Goal: Information Seeking & Learning: Find specific fact

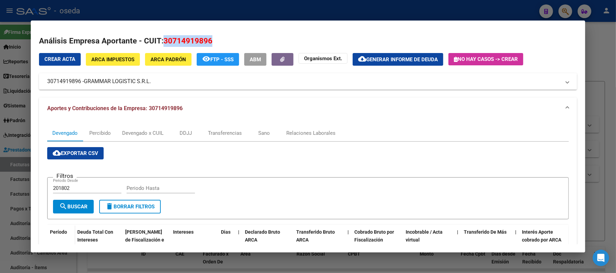
scroll to position [137, 0]
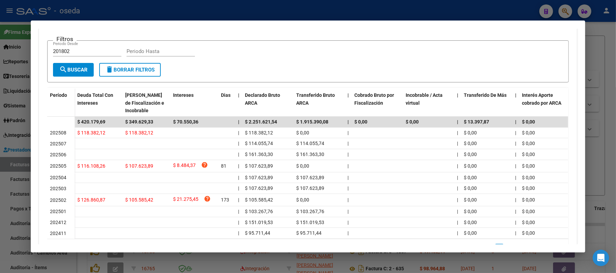
click at [445, 9] on div at bounding box center [308, 136] width 616 height 273
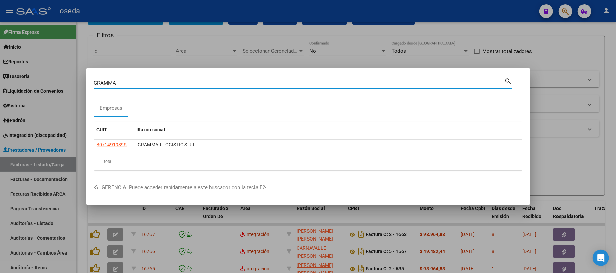
click at [389, 79] on div "GRAMMA Buscar (apellido, dni, cuil, nro traspaso, cuit, obra social)" at bounding box center [299, 83] width 411 height 10
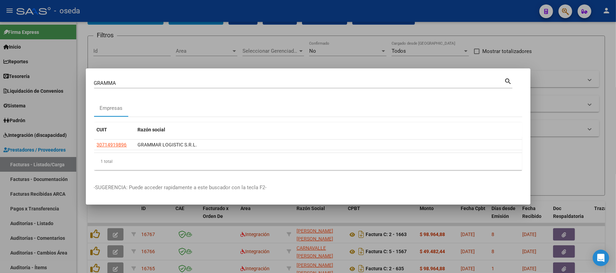
click at [388, 79] on div "GRAMMA Buscar (apellido, dni, cuil, nro traspaso, cuit, obra social)" at bounding box center [299, 83] width 411 height 10
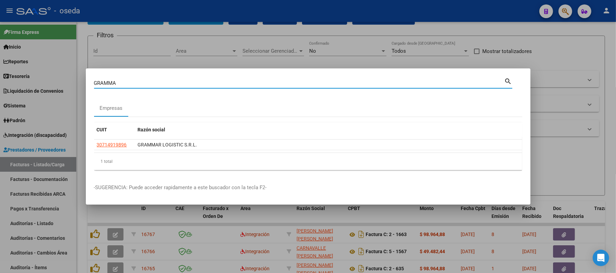
click at [384, 82] on input "GRAMMA" at bounding box center [299, 83] width 411 height 6
type input "melivo"
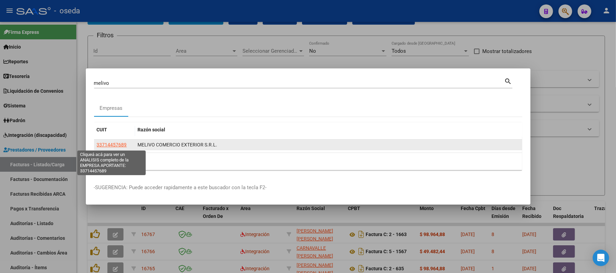
click at [119, 145] on span "33714457689" at bounding box center [112, 144] width 30 height 5
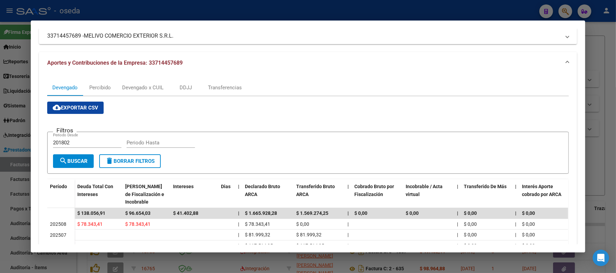
scroll to position [91, 0]
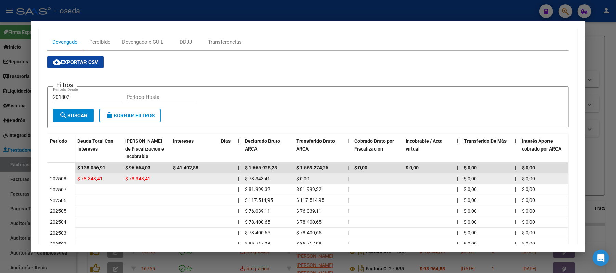
drag, startPoint x: 114, startPoint y: 176, endPoint x: 151, endPoint y: 176, distance: 36.6
click at [151, 176] on div "$ 78.343,41 $ 78.343,41 | $ 78.343,41 $ 0,00 | | $ 0,00 | $ 0,00 $ 0,00 | | $ 2…" at bounding box center [484, 178] width 818 height 11
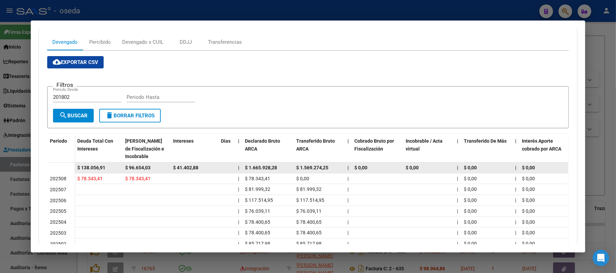
click at [210, 166] on div "$ 41.402,88" at bounding box center [194, 168] width 42 height 8
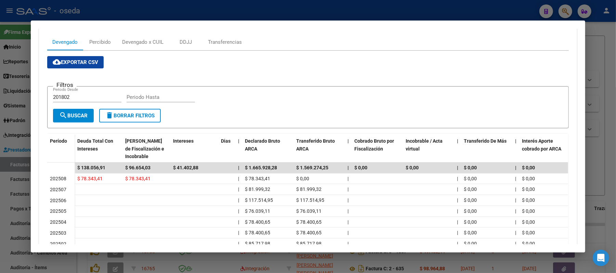
scroll to position [0, 0]
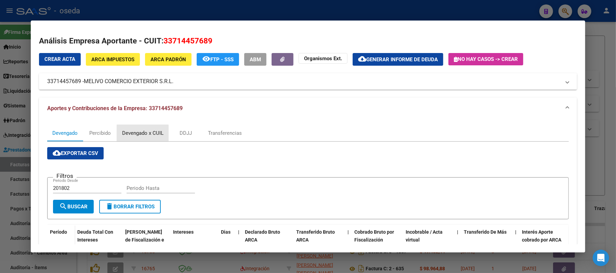
click at [126, 134] on div "Devengado x CUIL" at bounding box center [142, 133] width 41 height 8
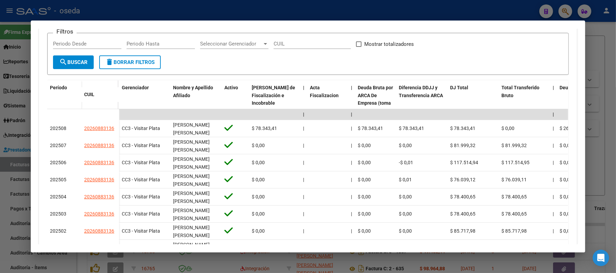
scroll to position [234, 0]
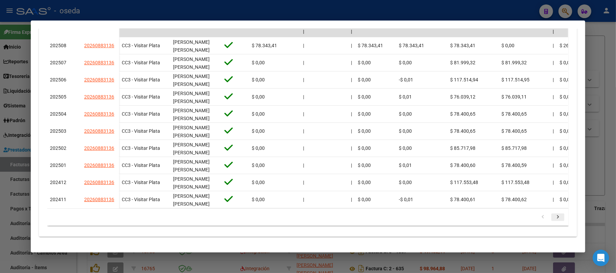
click at [556, 215] on icon "go to next page" at bounding box center [558, 218] width 9 height 8
click at [2, 162] on div at bounding box center [308, 136] width 616 height 273
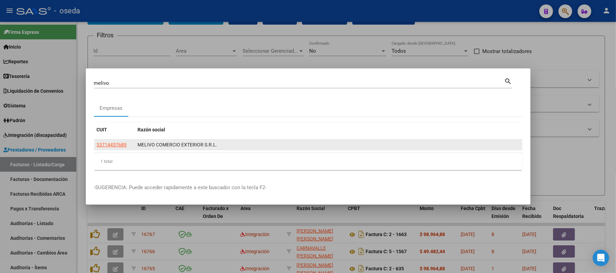
click at [109, 141] on app-link-go-to "33714457689" at bounding box center [112, 145] width 30 height 8
click at [111, 145] on span "33714457689" at bounding box center [112, 144] width 30 height 5
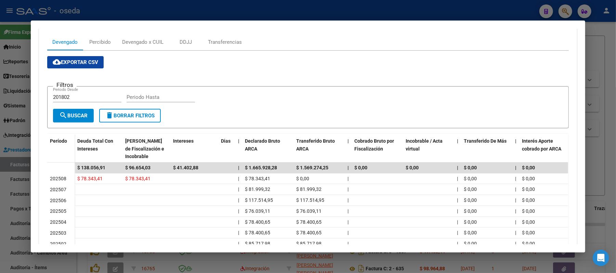
scroll to position [0, 0]
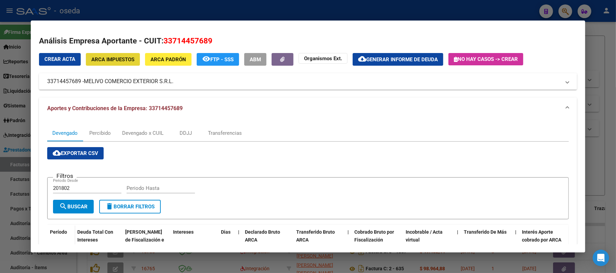
click at [123, 54] on button "ARCA Impuestos" at bounding box center [113, 59] width 54 height 13
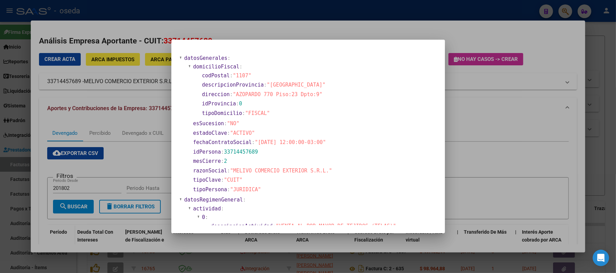
click at [125, 169] on div at bounding box center [308, 136] width 616 height 273
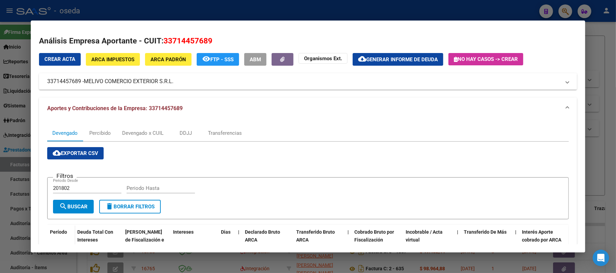
click at [161, 60] on span "ARCA Padrón" at bounding box center [169, 59] width 36 height 6
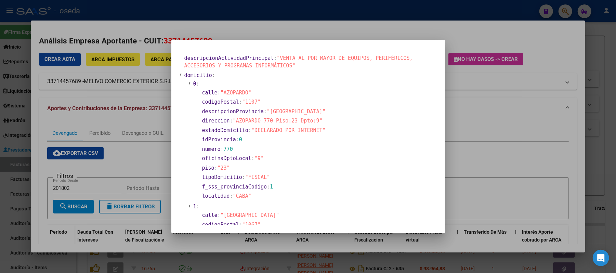
scroll to position [46, 0]
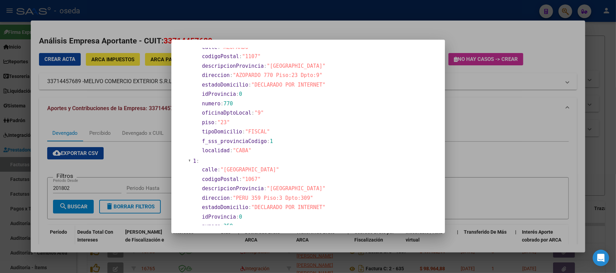
click at [147, 142] on div at bounding box center [308, 136] width 616 height 273
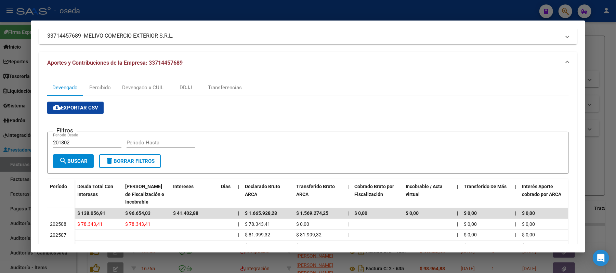
scroll to position [0, 0]
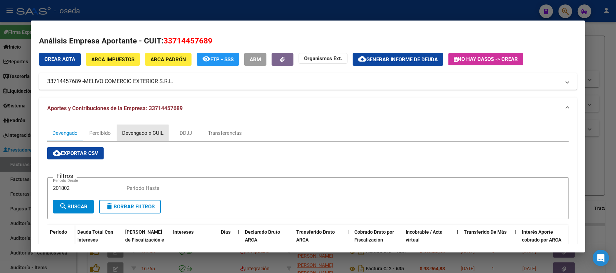
click at [134, 133] on div "Devengado x CUIL" at bounding box center [142, 133] width 41 height 8
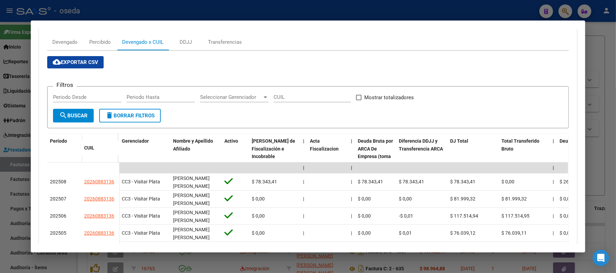
scroll to position [137, 0]
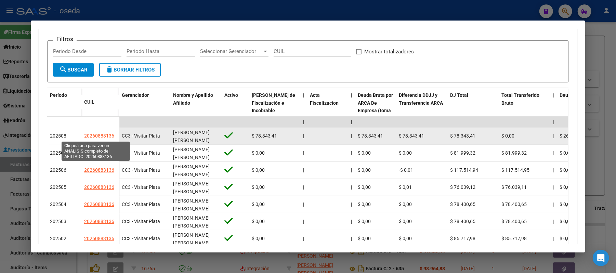
click at [92, 135] on span "20260883136" at bounding box center [99, 135] width 30 height 5
type textarea "20260883136"
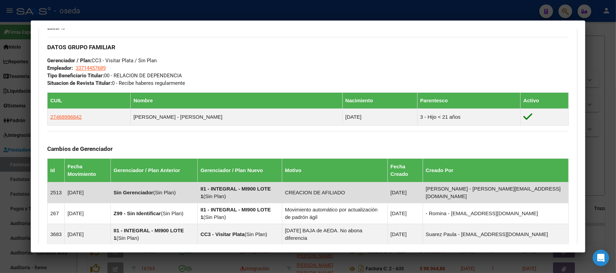
scroll to position [365, 0]
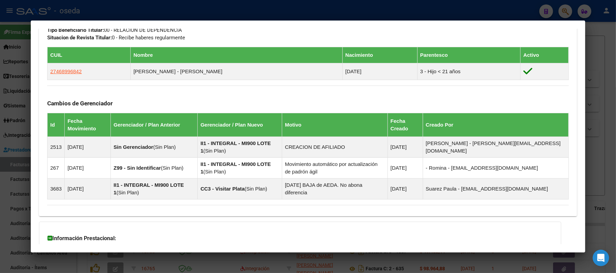
click at [180, 4] on div at bounding box center [308, 136] width 616 height 273
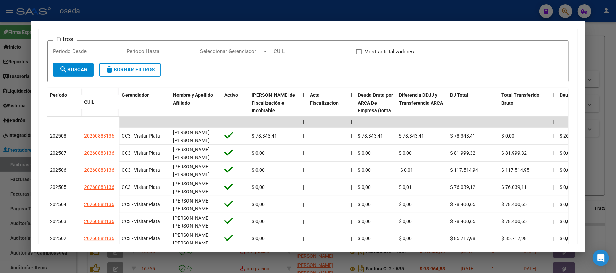
click at [183, 8] on div at bounding box center [308, 136] width 616 height 273
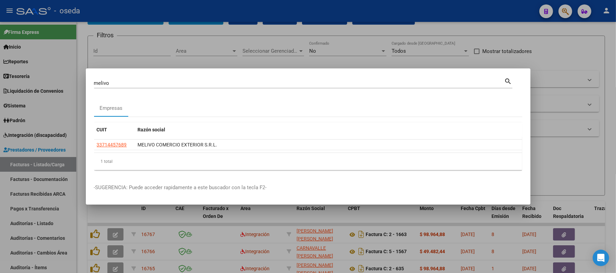
click at [185, 82] on input "melivo" at bounding box center [299, 83] width 411 height 6
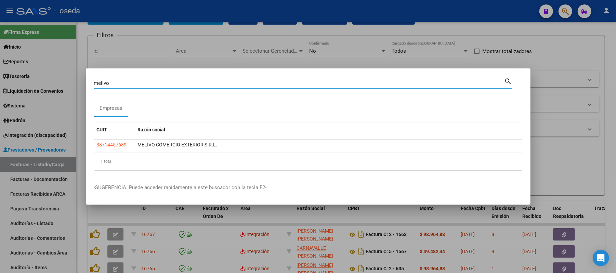
click at [185, 82] on input "melivo" at bounding box center [299, 83] width 411 height 6
paste input "30714333867"
type input "30714333867"
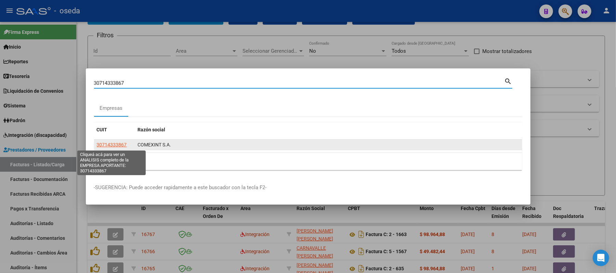
click at [99, 143] on span "30714333867" at bounding box center [112, 144] width 30 height 5
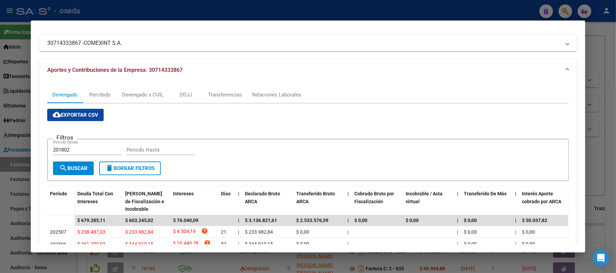
scroll to position [0, 0]
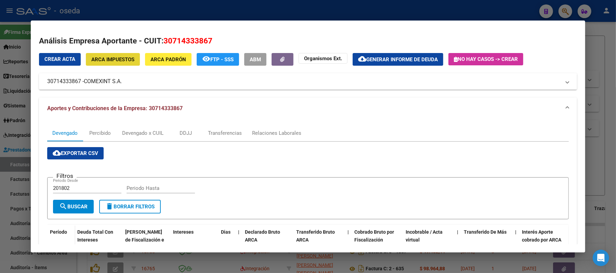
click at [118, 60] on span "ARCA Impuestos" at bounding box center [112, 59] width 43 height 6
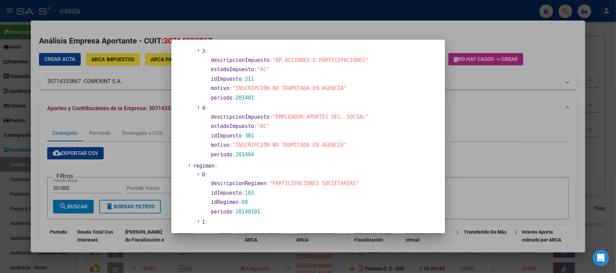
scroll to position [500, 0]
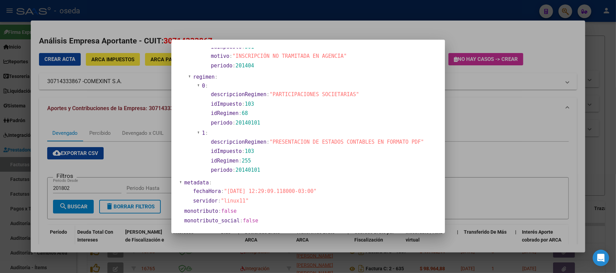
click at [105, 148] on div at bounding box center [308, 136] width 616 height 273
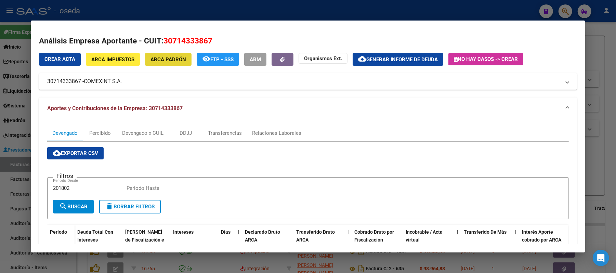
click at [177, 63] on button "ARCA Padrón" at bounding box center [168, 59] width 47 height 13
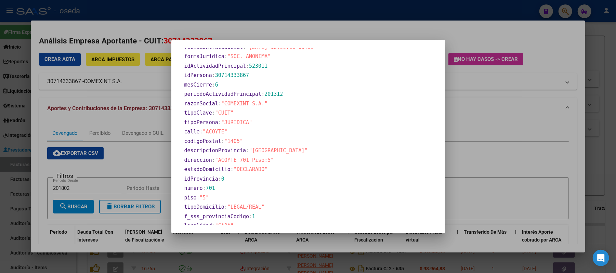
scroll to position [289, 0]
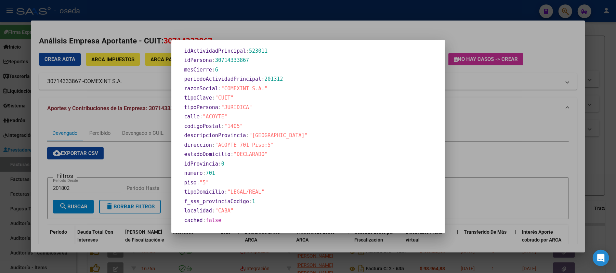
click at [125, 166] on div at bounding box center [308, 136] width 616 height 273
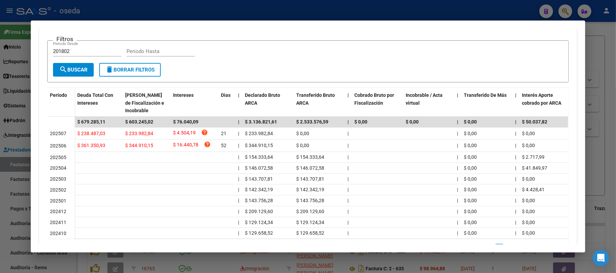
scroll to position [0, 0]
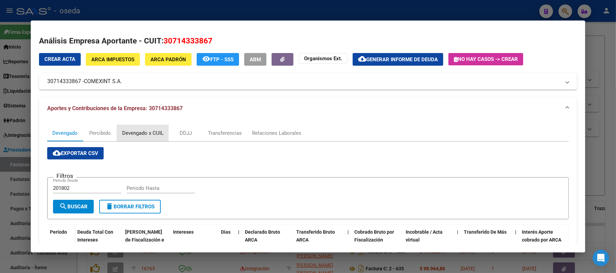
click at [140, 134] on div "Devengado x CUIL" at bounding box center [142, 133] width 41 height 8
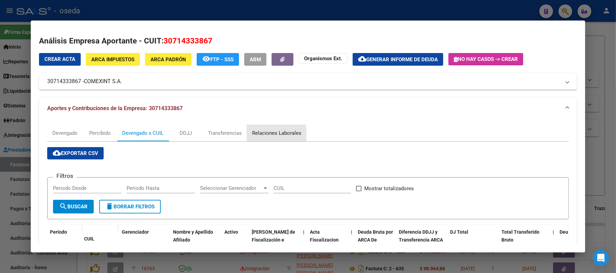
click at [255, 134] on div "Relaciones Laborales" at bounding box center [276, 133] width 49 height 8
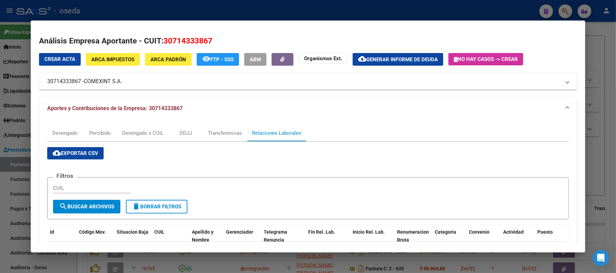
scroll to position [77, 0]
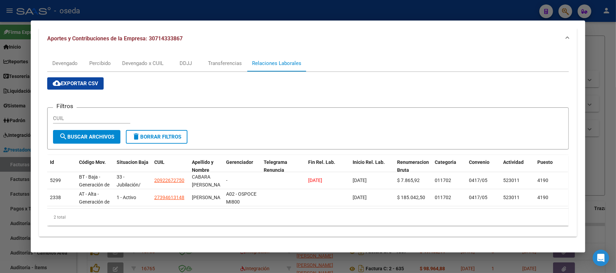
click at [35, 155] on mat-dialog-content "Análisis Empresa Aportante - CUIT: 30714333867 Crear Acta ARCA Impuestos ARCA […" at bounding box center [308, 137] width 555 height 216
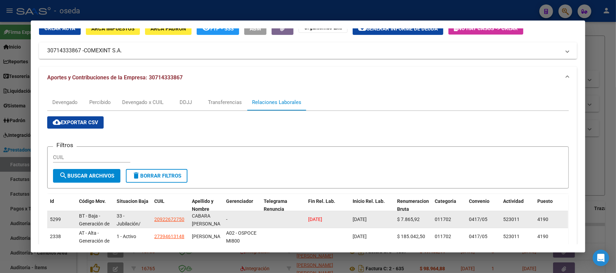
click at [170, 216] on app-link-go-to "20922672750" at bounding box center [169, 220] width 30 height 8
click at [170, 217] on span "20922672750" at bounding box center [169, 219] width 30 height 5
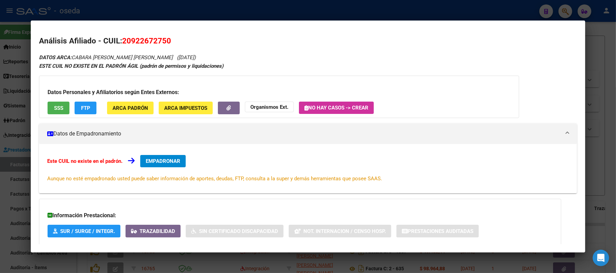
click at [0, 119] on div at bounding box center [308, 136] width 616 height 273
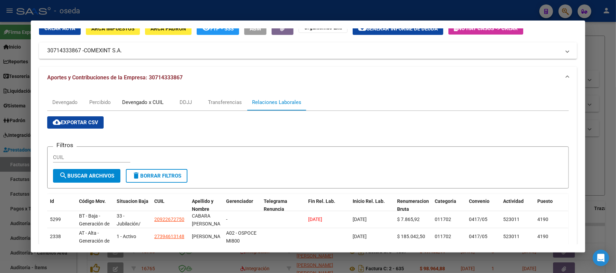
click at [140, 101] on div "Devengado x CUIL" at bounding box center [142, 103] width 41 height 8
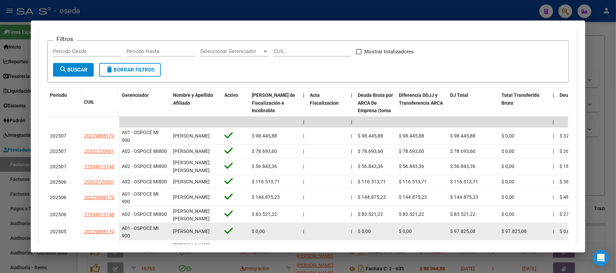
scroll to position [91, 0]
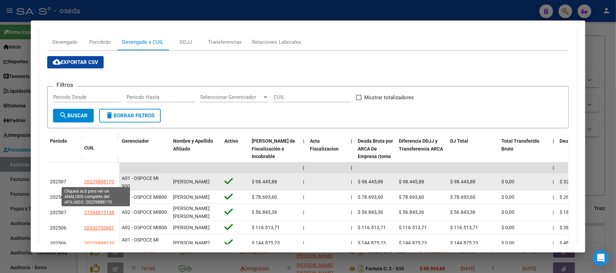
click at [93, 181] on span "20229888170" at bounding box center [99, 181] width 30 height 5
type textarea "20229888170"
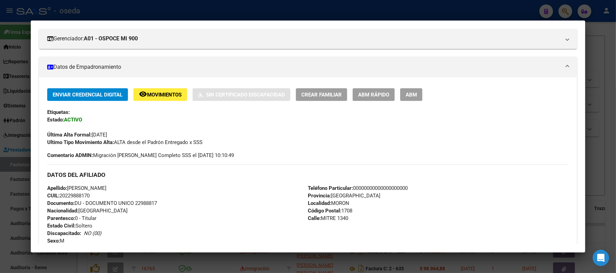
drag, startPoint x: 131, startPoint y: 199, endPoint x: 170, endPoint y: 198, distance: 38.7
click at [170, 198] on div "Apellido: [PERSON_NAME] CUIL: 20229888170 Documento: DU - DOCUMENTO UNICO 22988…" at bounding box center [177, 221] width 261 height 75
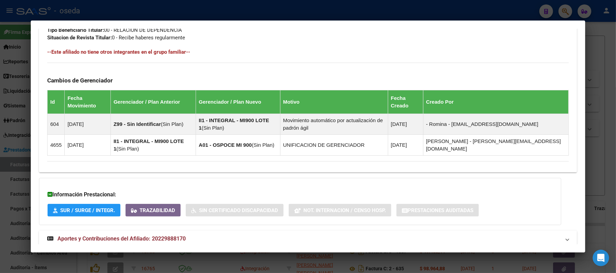
scroll to position [384, 0]
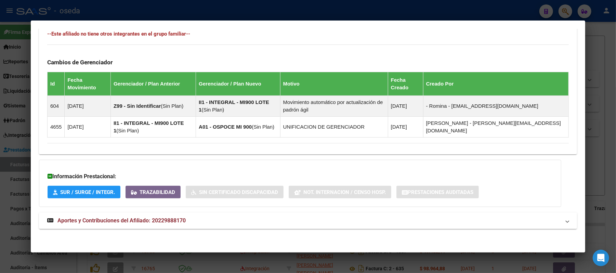
click at [150, 219] on span "Aportes y Contribuciones del Afiliado: 20229888170" at bounding box center [121, 220] width 128 height 7
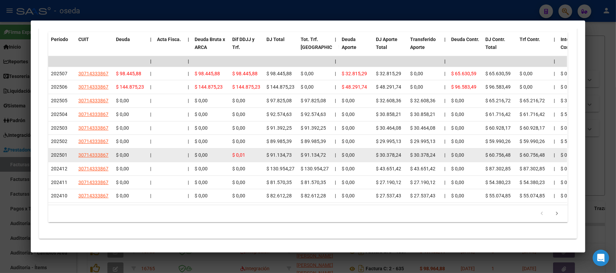
scroll to position [612, 0]
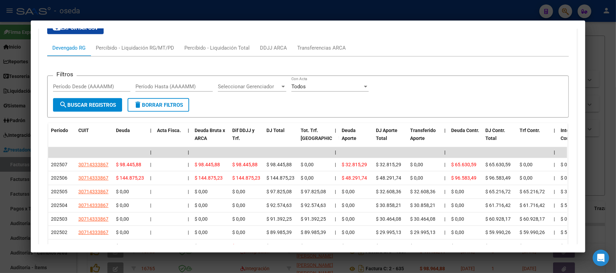
click at [0, 120] on div at bounding box center [308, 136] width 616 height 273
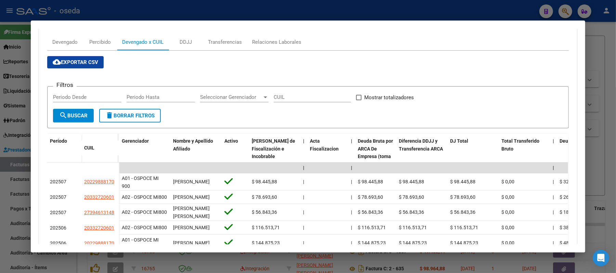
click at [0, 200] on div at bounding box center [308, 136] width 616 height 273
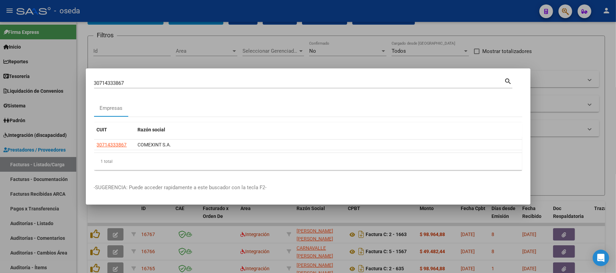
click at [185, 81] on input "30714333867" at bounding box center [299, 83] width 411 height 6
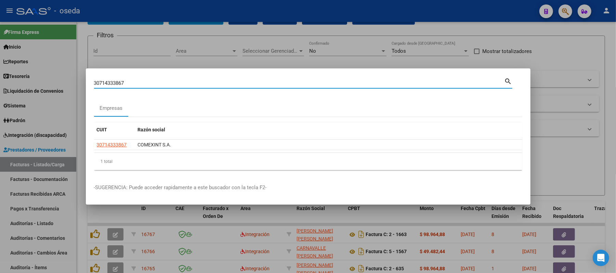
click at [185, 81] on input "30714333867" at bounding box center [299, 83] width 411 height 6
type input "grifu"
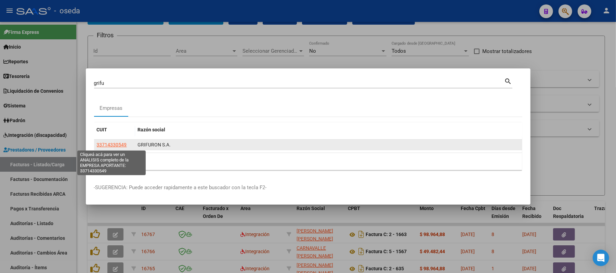
click at [117, 145] on span "33714330549" at bounding box center [112, 144] width 30 height 5
copy span "0"
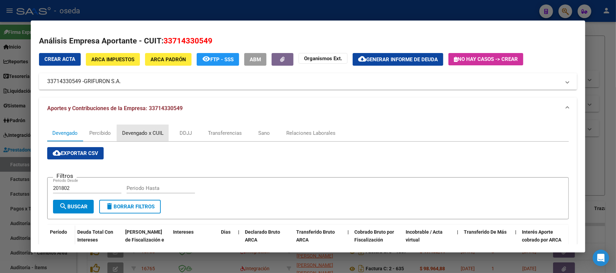
click at [144, 129] on div "Devengado x CUIL" at bounding box center [142, 133] width 41 height 8
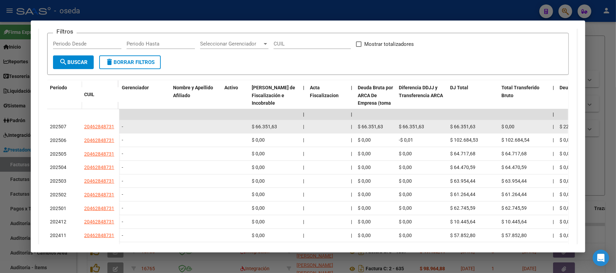
scroll to position [99, 0]
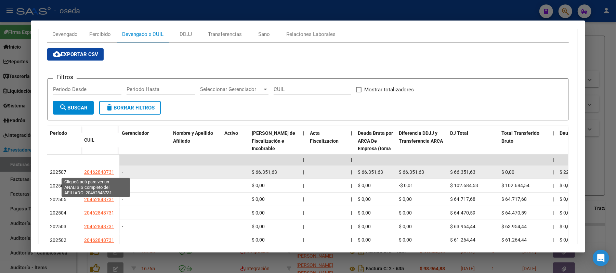
click at [103, 171] on span "20462848731" at bounding box center [99, 171] width 30 height 5
type textarea "20462848731"
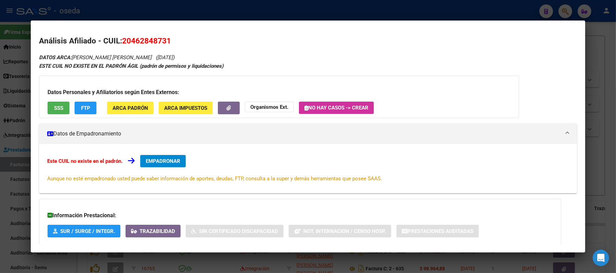
click at [0, 151] on div at bounding box center [308, 136] width 616 height 273
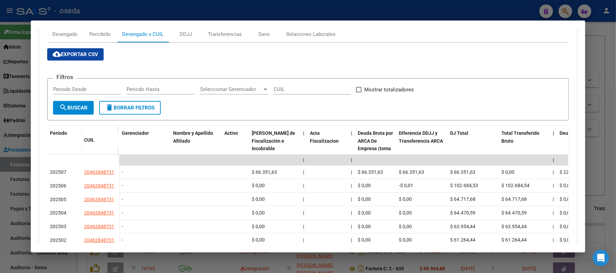
click at [0, 117] on div at bounding box center [308, 136] width 616 height 273
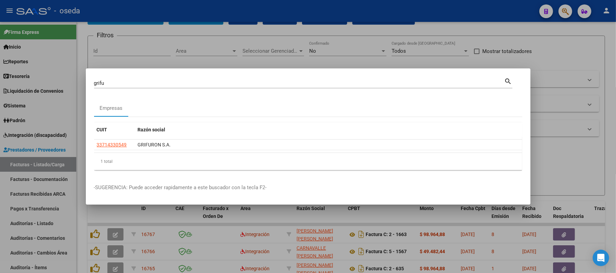
click at [0, 117] on div at bounding box center [308, 136] width 616 height 273
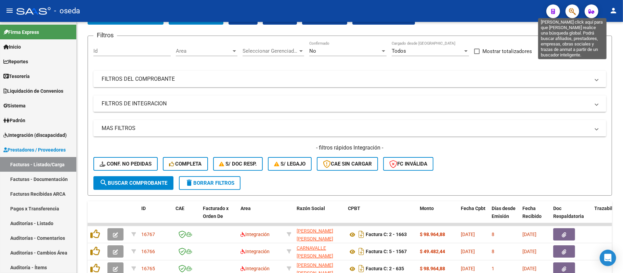
click at [572, 12] on icon "button" at bounding box center [572, 12] width 7 height 8
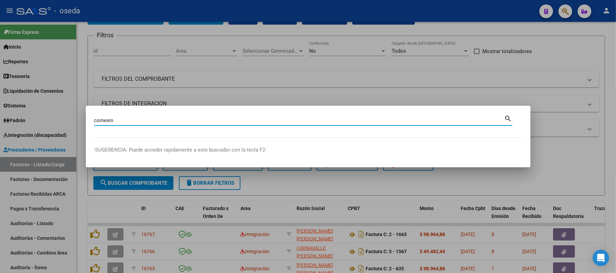
type input "comexin"
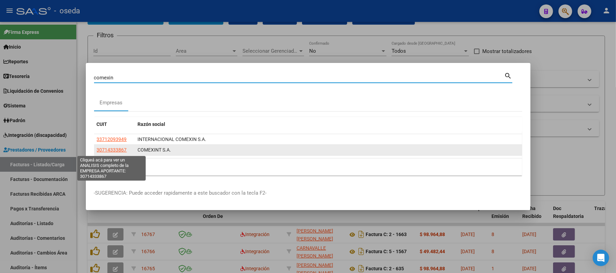
click at [111, 150] on span "30714333867" at bounding box center [112, 149] width 30 height 5
type textarea "30714333867"
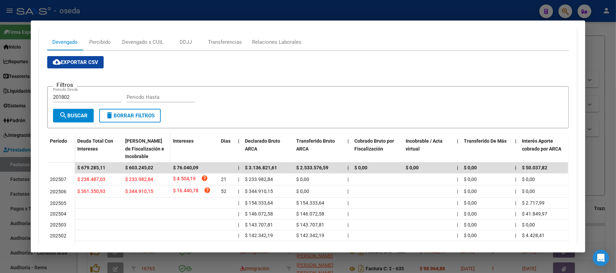
scroll to position [46, 0]
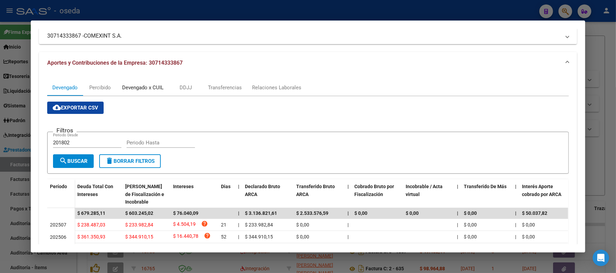
click at [144, 81] on div "Devengado x CUIL" at bounding box center [143, 87] width 52 height 16
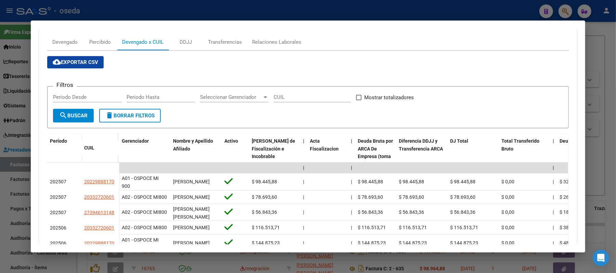
scroll to position [182, 0]
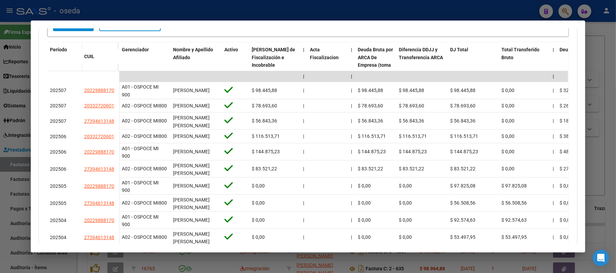
click at [0, 111] on div at bounding box center [308, 136] width 616 height 273
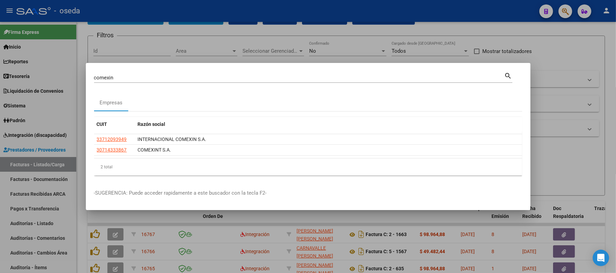
click at [225, 241] on div at bounding box center [308, 136] width 616 height 273
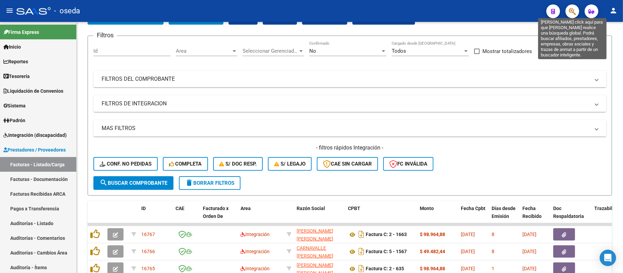
click at [571, 15] on icon "button" at bounding box center [572, 12] width 7 height 8
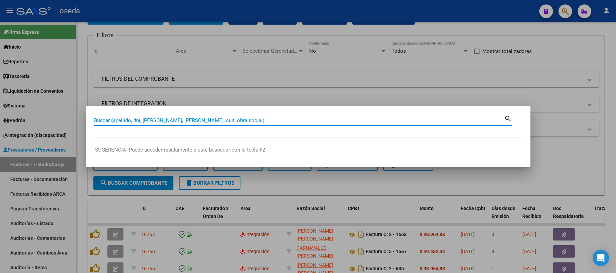
click at [188, 120] on input "Buscar (apellido, dni, [PERSON_NAME], [PERSON_NAME], cuit, obra social)" at bounding box center [299, 120] width 411 height 6
type input "[PERSON_NAME]"
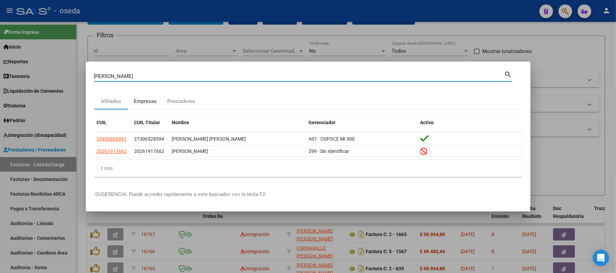
click at [148, 101] on div "Empresas" at bounding box center [145, 102] width 23 height 8
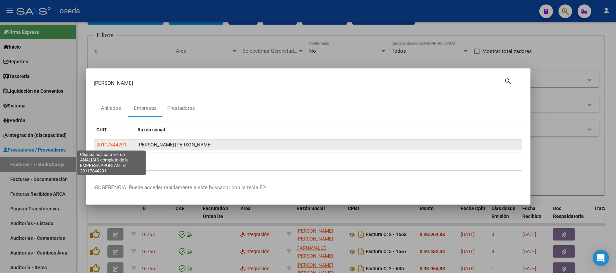
click at [118, 146] on span "20117344291" at bounding box center [112, 144] width 30 height 5
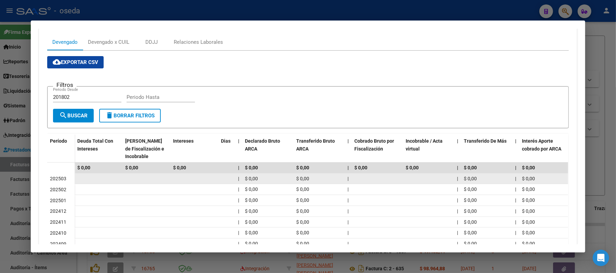
scroll to position [0, 0]
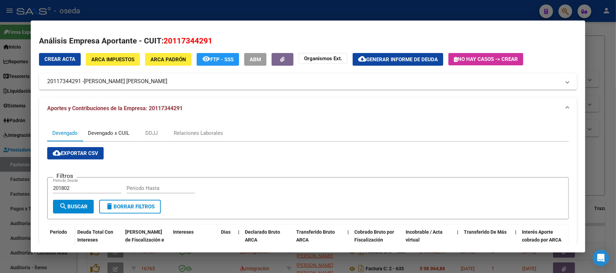
click at [109, 134] on div "Devengado x CUIL" at bounding box center [108, 133] width 41 height 8
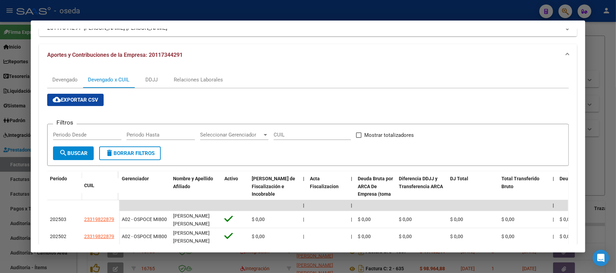
scroll to position [144, 0]
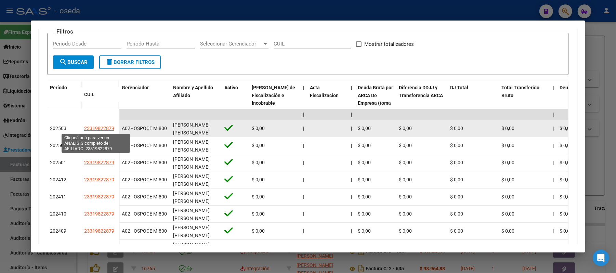
click at [103, 126] on span "23319822879" at bounding box center [99, 128] width 30 height 5
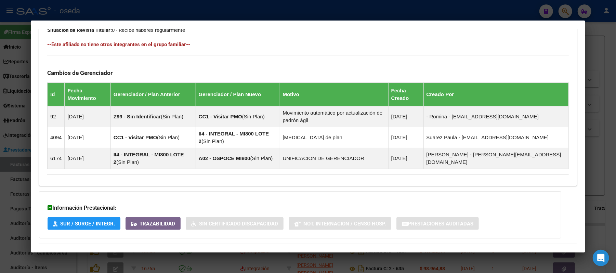
scroll to position [397, 0]
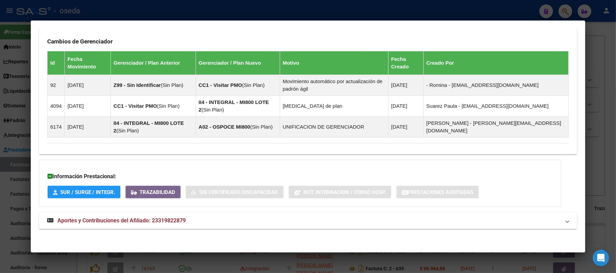
click at [169, 219] on span "Aportes y Contribuciones del Afiliado: 23319822879" at bounding box center [121, 220] width 128 height 7
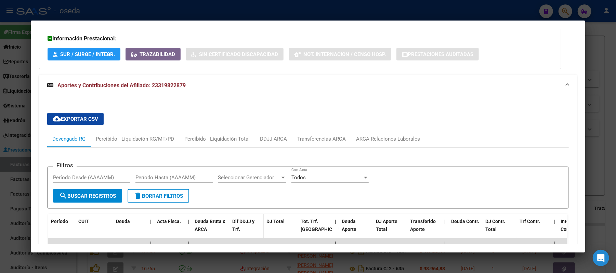
scroll to position [580, 0]
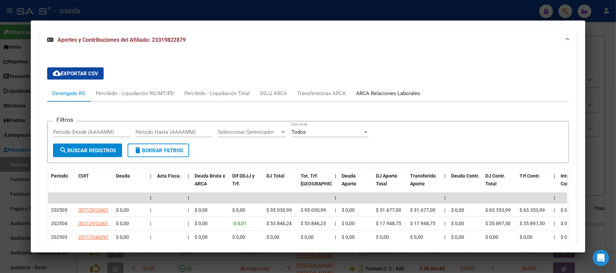
click at [378, 97] on div "ARCA Relaciones Laborales" at bounding box center [388, 94] width 64 height 8
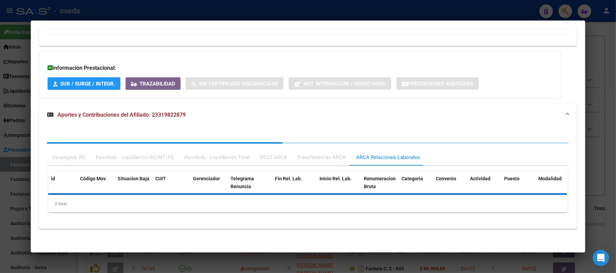
scroll to position [575, 0]
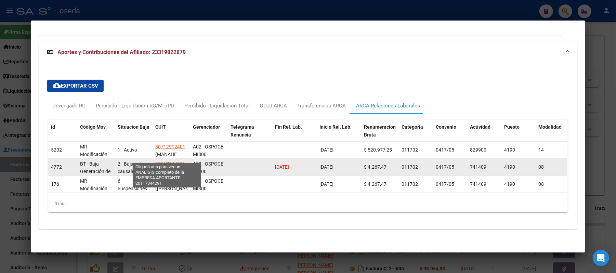
click at [171, 161] on span "20117344291" at bounding box center [170, 163] width 30 height 5
type textarea "20117344291"
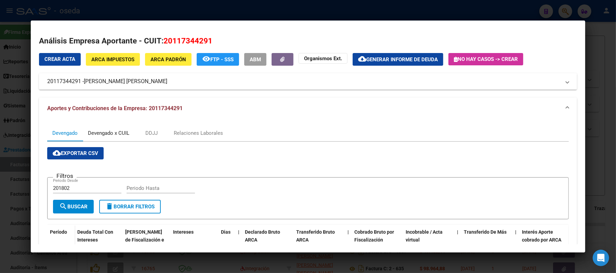
click at [111, 130] on div "Devengado x CUIL" at bounding box center [108, 133] width 41 height 8
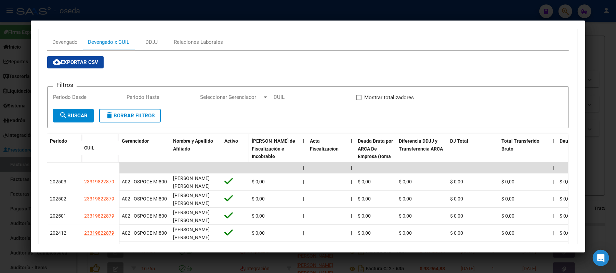
scroll to position [0, 0]
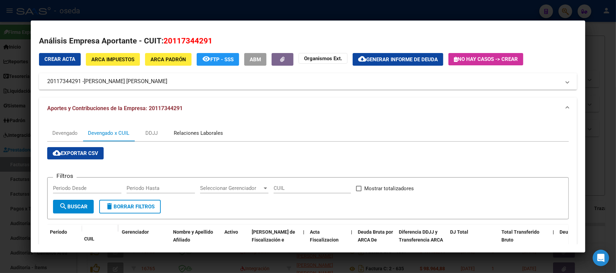
click at [206, 137] on div "Relaciones Laborales" at bounding box center [199, 133] width 60 height 16
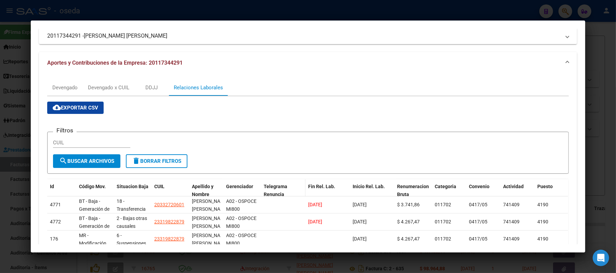
scroll to position [91, 0]
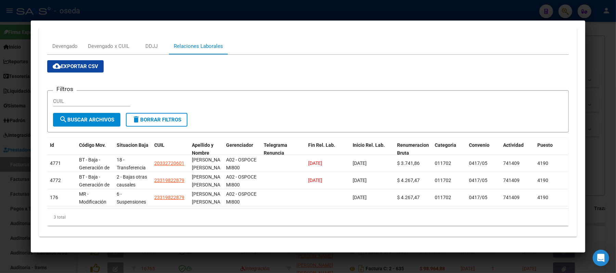
click at [39, 210] on div "Devengado Devengado x CUIL DDJJ Relaciones Laborales cloud_download Exportar CS…" at bounding box center [308, 135] width 538 height 204
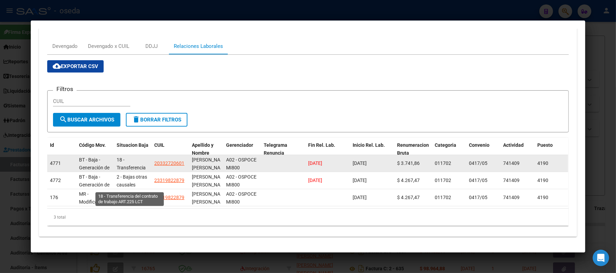
scroll to position [24, 0]
drag, startPoint x: 119, startPoint y: 163, endPoint x: 143, endPoint y: 163, distance: 23.6
click at [143, 163] on div "18 - Transferencia del contrato de trabajo ART.225 LCT" at bounding box center [133, 163] width 32 height 14
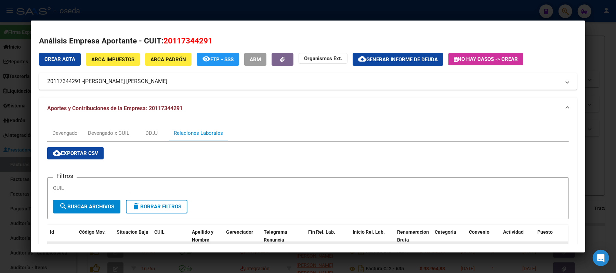
scroll to position [93, 0]
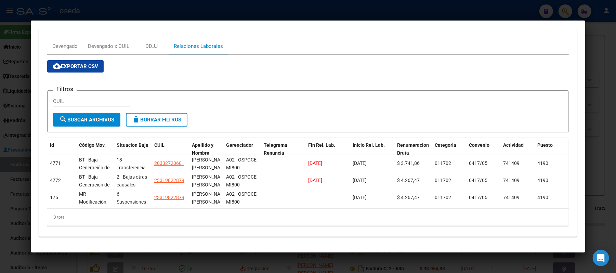
click at [0, 96] on div at bounding box center [308, 136] width 616 height 273
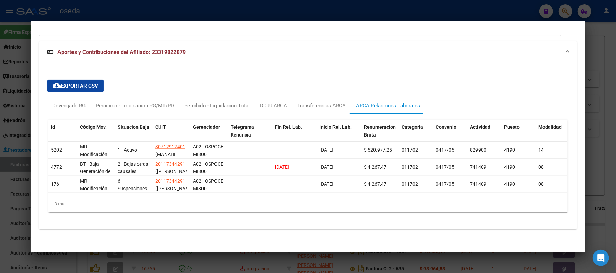
click at [8, 91] on div at bounding box center [308, 136] width 616 height 273
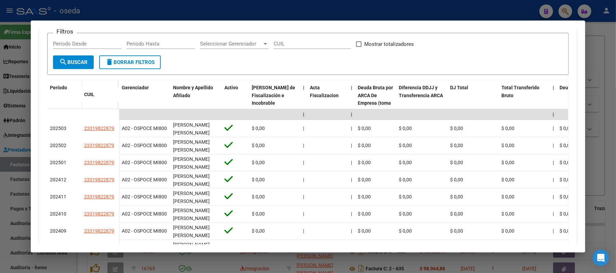
click at [41, 94] on div "Devengado Devengado x CUIL DDJJ Relaciones Laborales cloud_download Exportar CS…" at bounding box center [308, 147] width 538 height 345
click at [0, 103] on div at bounding box center [308, 136] width 616 height 273
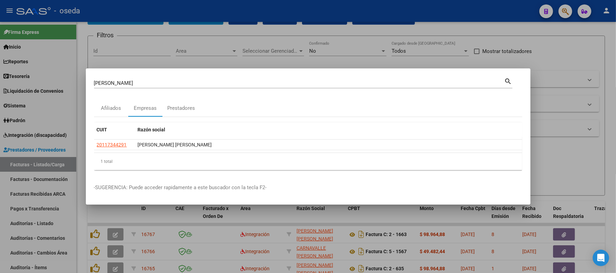
click at [51, 66] on div at bounding box center [308, 136] width 616 height 273
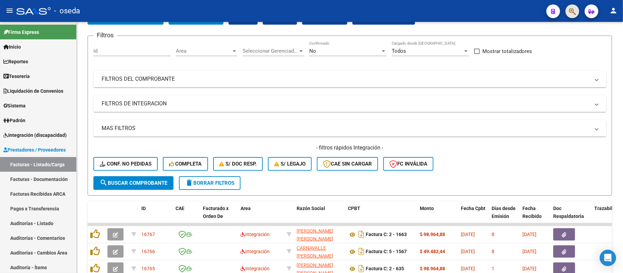
click at [575, 11] on button "button" at bounding box center [573, 11] width 14 height 14
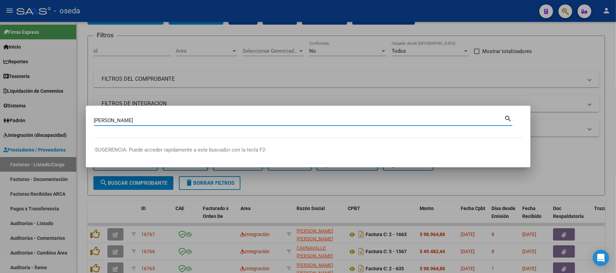
type input "[PERSON_NAME]"
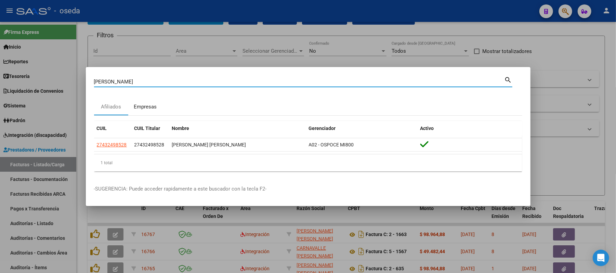
click at [144, 105] on div "Empresas" at bounding box center [145, 107] width 23 height 8
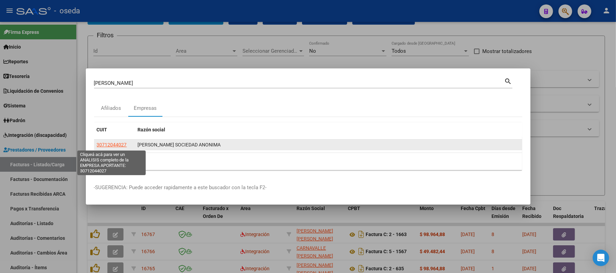
click at [114, 146] on span "30712044027" at bounding box center [112, 144] width 30 height 5
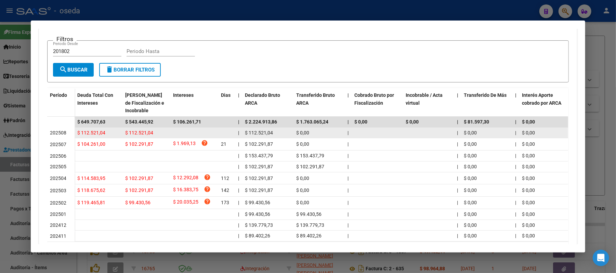
scroll to position [91, 0]
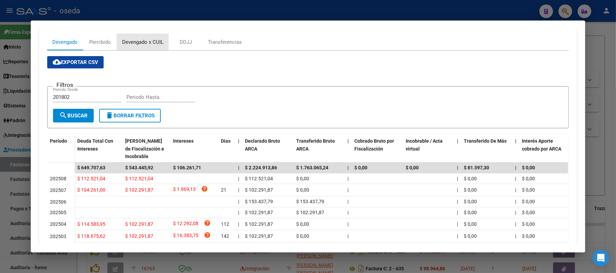
click at [139, 44] on div "Devengado x CUIL" at bounding box center [142, 42] width 41 height 8
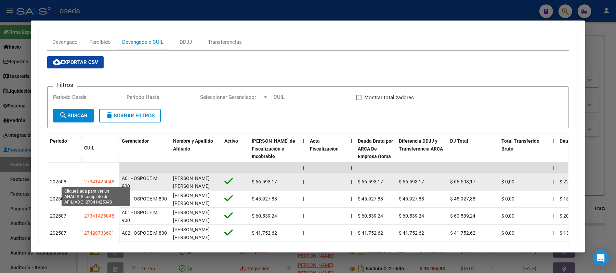
click at [98, 180] on span "27341425048" at bounding box center [99, 181] width 30 height 5
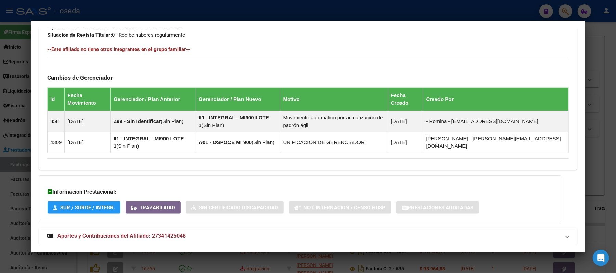
scroll to position [384, 0]
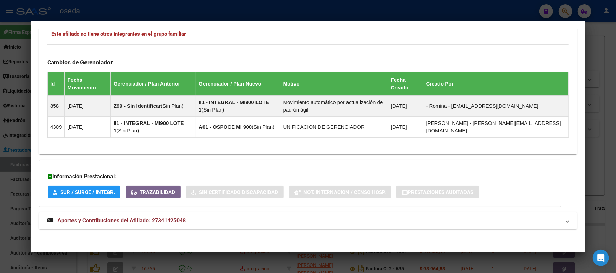
click at [0, 179] on div at bounding box center [308, 136] width 616 height 273
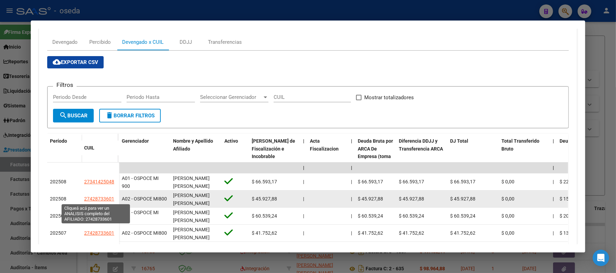
click at [105, 197] on span "27428733601" at bounding box center [99, 198] width 30 height 5
type textarea "27428733601"
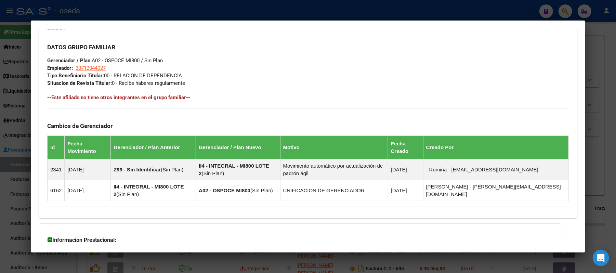
scroll to position [228, 0]
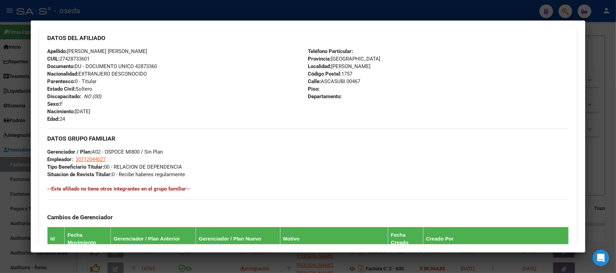
click at [0, 160] on div at bounding box center [308, 136] width 616 height 273
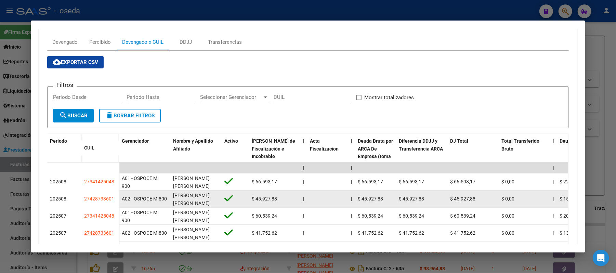
drag, startPoint x: 355, startPoint y: 195, endPoint x: 377, endPoint y: 194, distance: 21.9
click at [377, 195] on div "$ 45.927,88" at bounding box center [376, 199] width 36 height 8
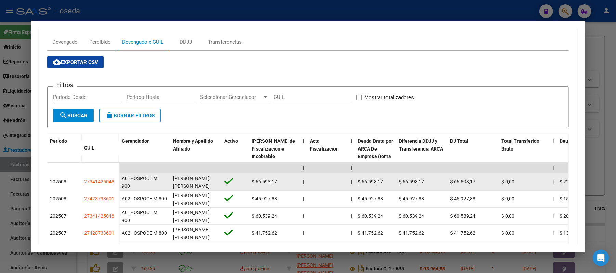
drag, startPoint x: 351, startPoint y: 174, endPoint x: 382, endPoint y: 176, distance: 31.2
click at [340, 185] on div at bounding box center [328, 182] width 36 height 8
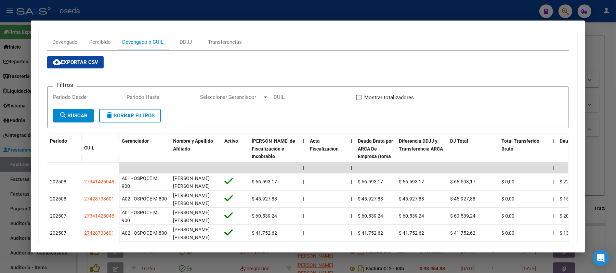
click at [0, 110] on div at bounding box center [308, 136] width 616 height 273
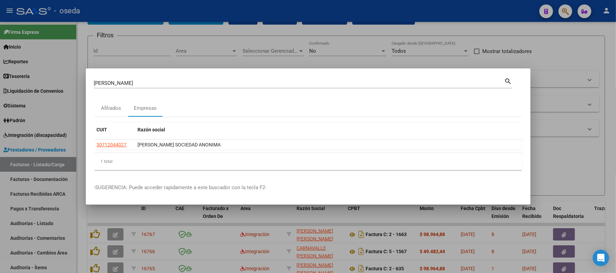
click at [247, 81] on input "[PERSON_NAME]" at bounding box center [299, 83] width 411 height 6
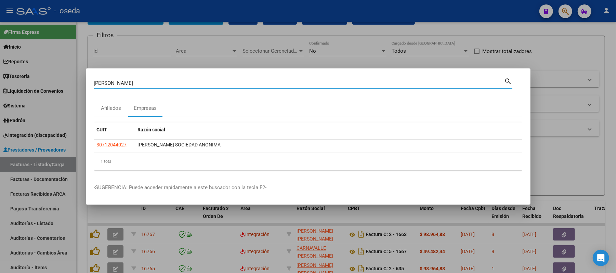
click at [247, 81] on input "[PERSON_NAME]" at bounding box center [299, 83] width 411 height 6
type input "maffo"
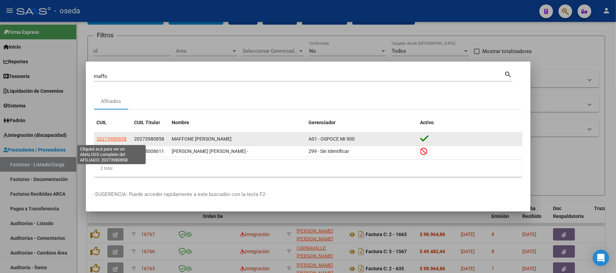
click at [118, 141] on span "20273980858" at bounding box center [112, 138] width 30 height 5
type textarea "20273980858"
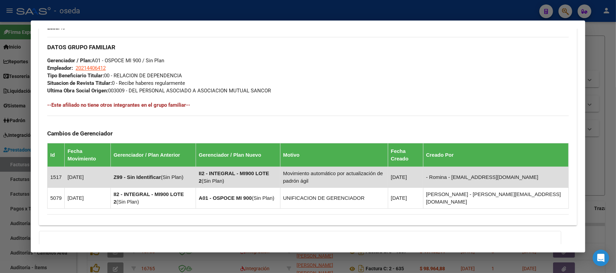
scroll to position [391, 0]
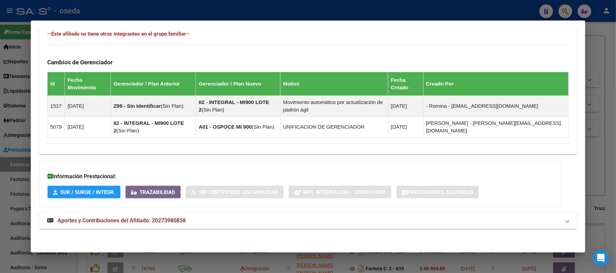
click at [148, 217] on strong "Aportes y Contribuciones del Afiliado: 20273980858" at bounding box center [116, 221] width 139 height 8
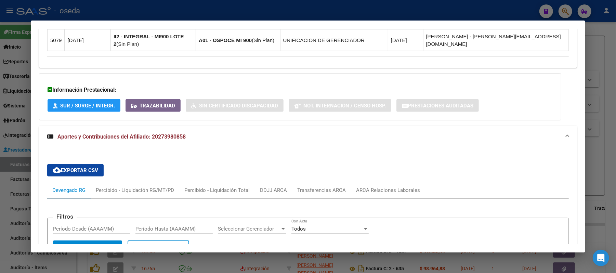
scroll to position [568, 0]
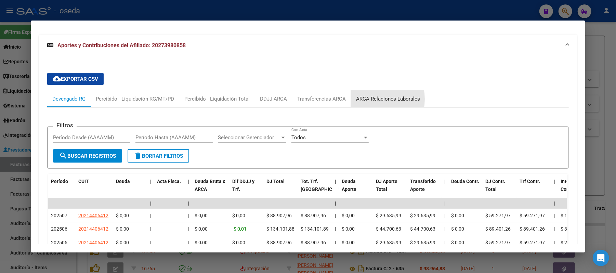
click at [363, 100] on div "ARCA Relaciones Laborales" at bounding box center [388, 99] width 64 height 8
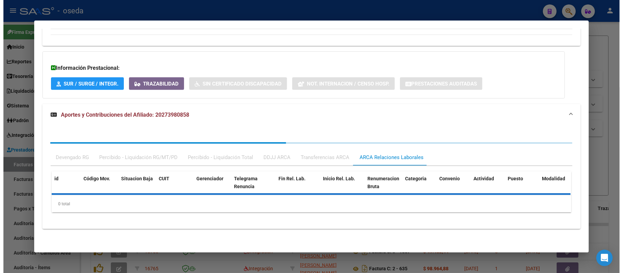
scroll to position [535, 0]
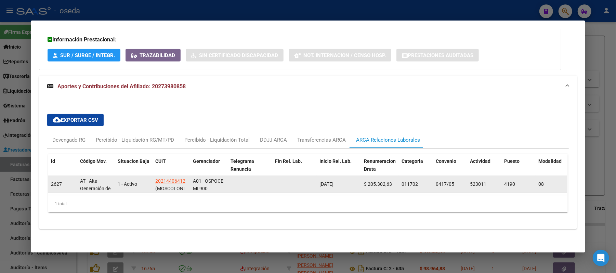
drag, startPoint x: 321, startPoint y: 174, endPoint x: 344, endPoint y: 177, distance: 23.7
click at [344, 180] on div "[DATE]" at bounding box center [339, 184] width 39 height 8
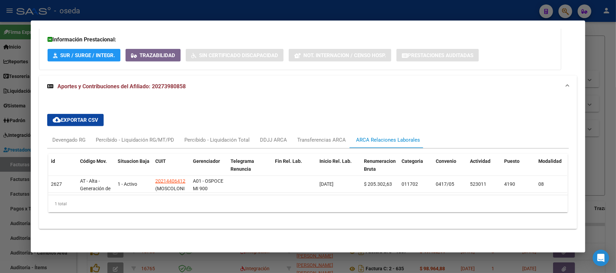
click at [372, 9] on div at bounding box center [308, 136] width 616 height 273
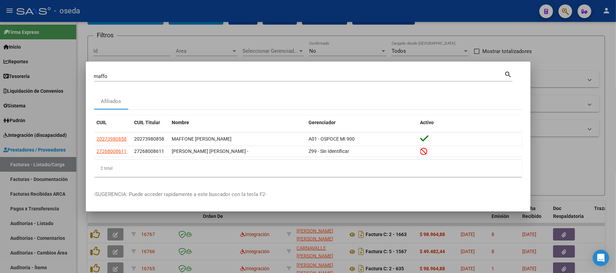
click at [354, 75] on input "maffo" at bounding box center [299, 76] width 411 height 6
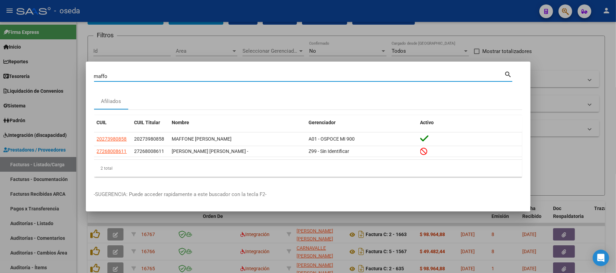
click at [354, 75] on input "maffo" at bounding box center [299, 76] width 411 height 6
click at [198, 51] on div at bounding box center [308, 136] width 616 height 273
